Goal: Task Accomplishment & Management: Use online tool/utility

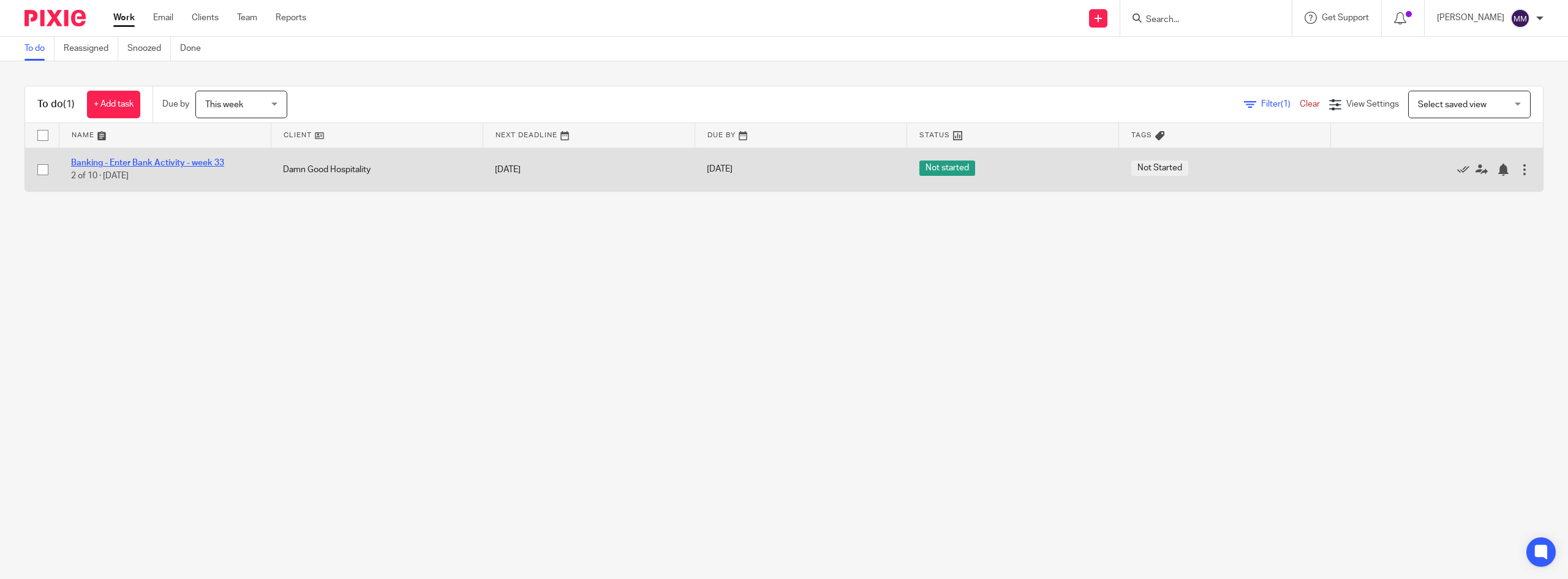
click at [181, 162] on link "Banking - Enter Bank Activity - week 33" at bounding box center [147, 163] width 153 height 9
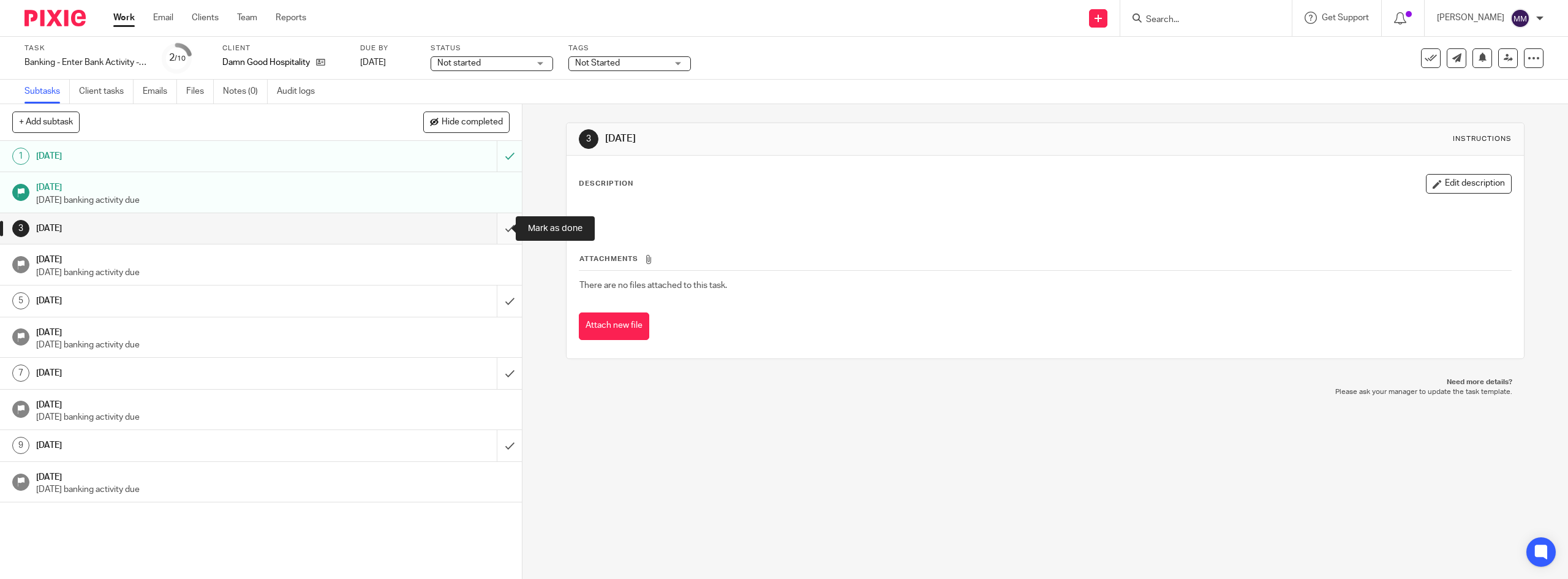
click at [501, 233] on input "submit" at bounding box center [261, 228] width 522 height 31
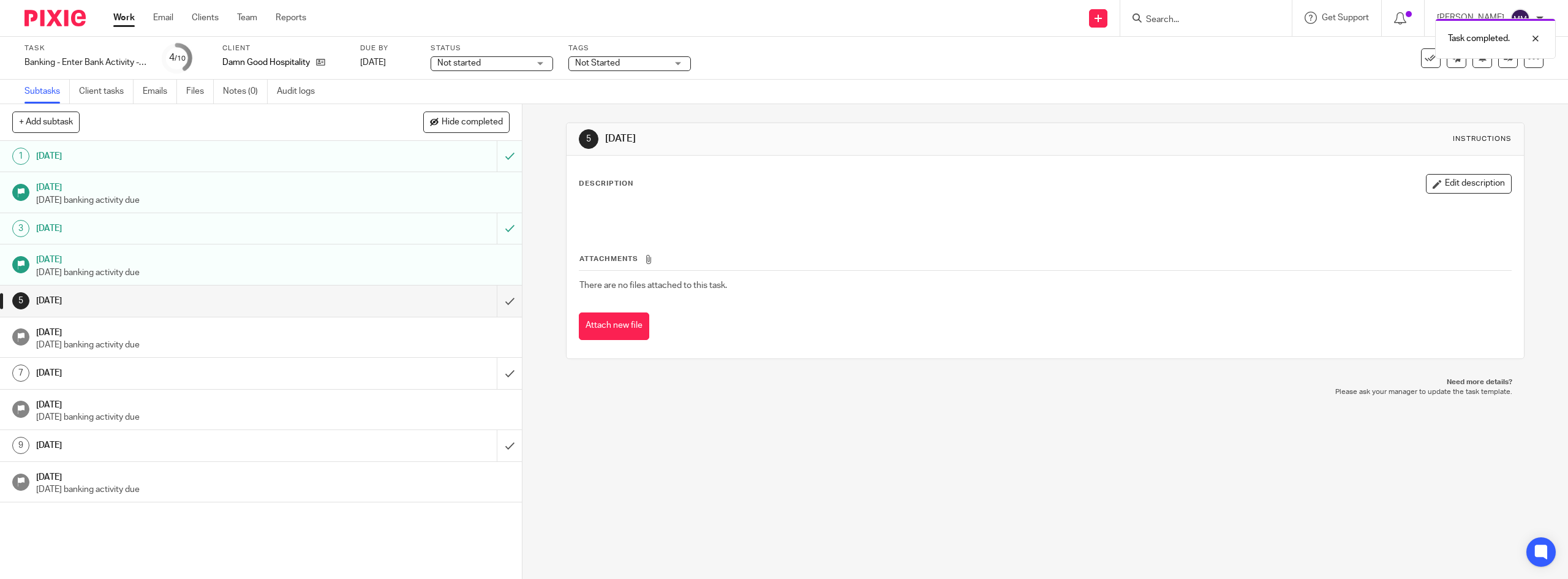
click at [498, 301] on input "submit" at bounding box center [261, 300] width 522 height 31
